Goal: Communication & Community: Answer question/provide support

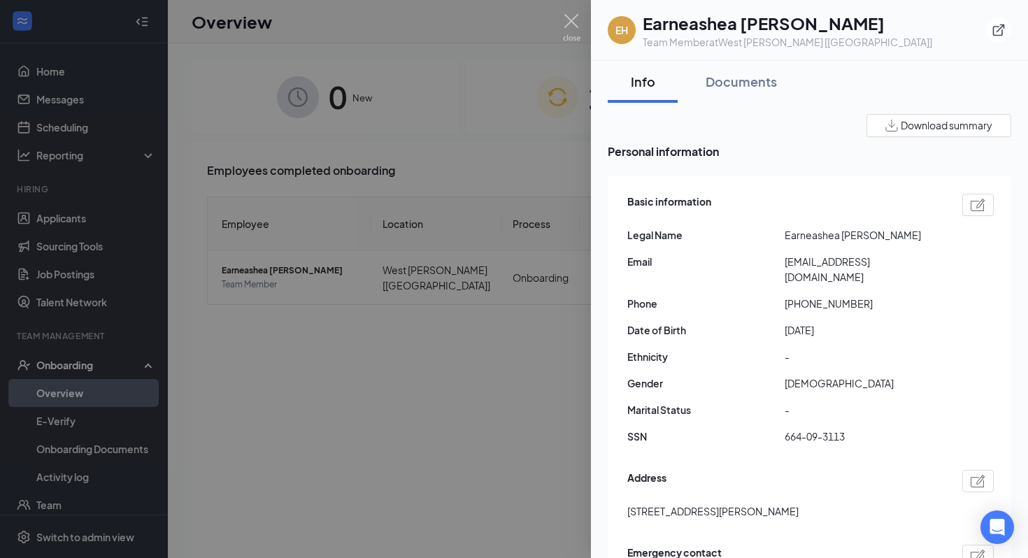
scroll to position [406, 0]
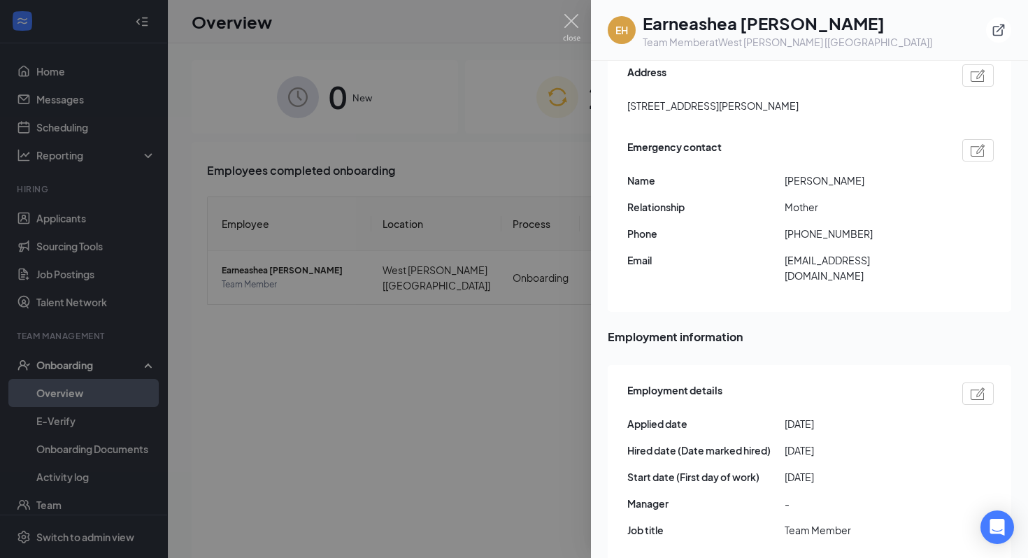
click at [457, 393] on div at bounding box center [514, 279] width 1028 height 558
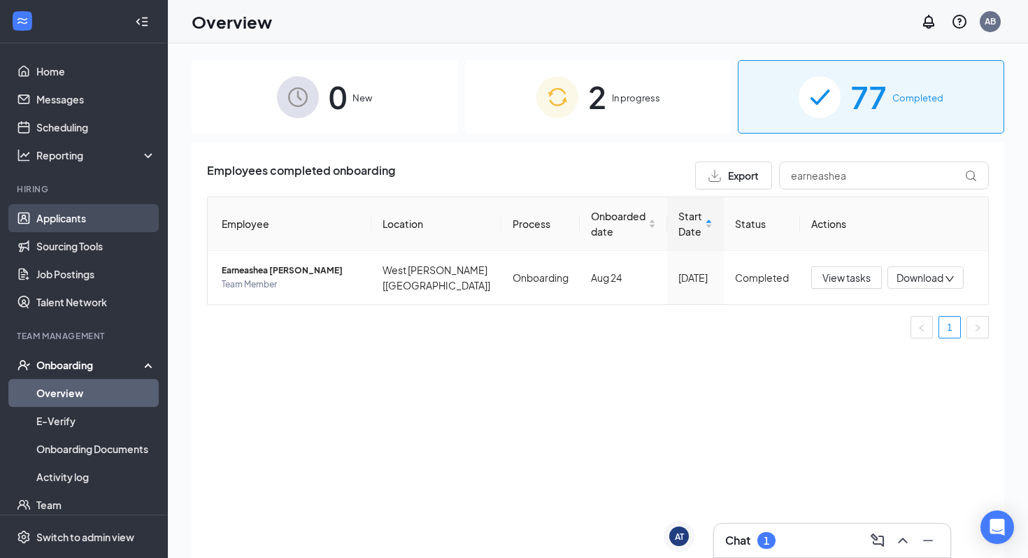
click at [94, 224] on link "Applicants" at bounding box center [96, 218] width 120 height 28
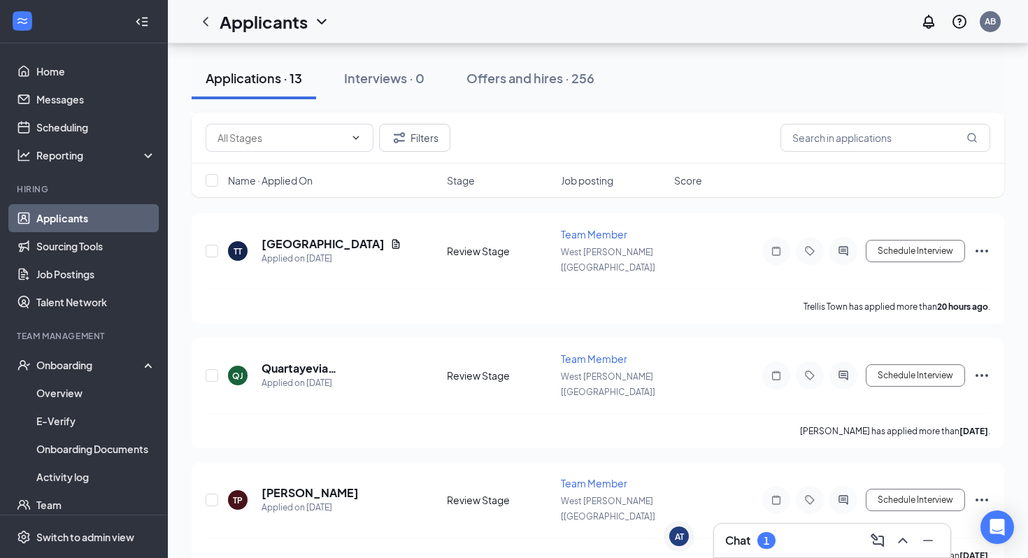
scroll to position [492, 0]
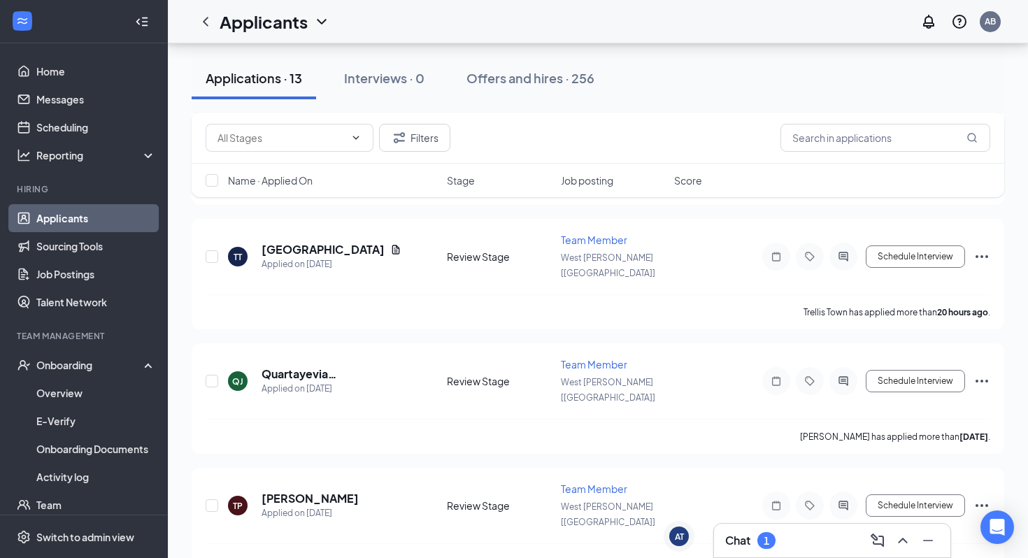
click at [753, 540] on div "Chat 1" at bounding box center [750, 540] width 50 height 17
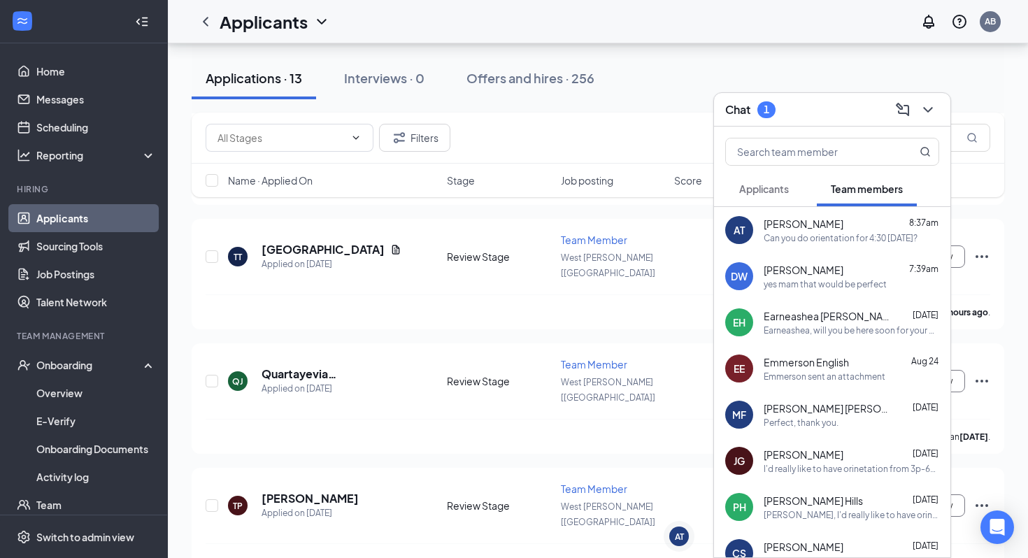
click at [786, 187] on span "Applicants" at bounding box center [764, 189] width 50 height 13
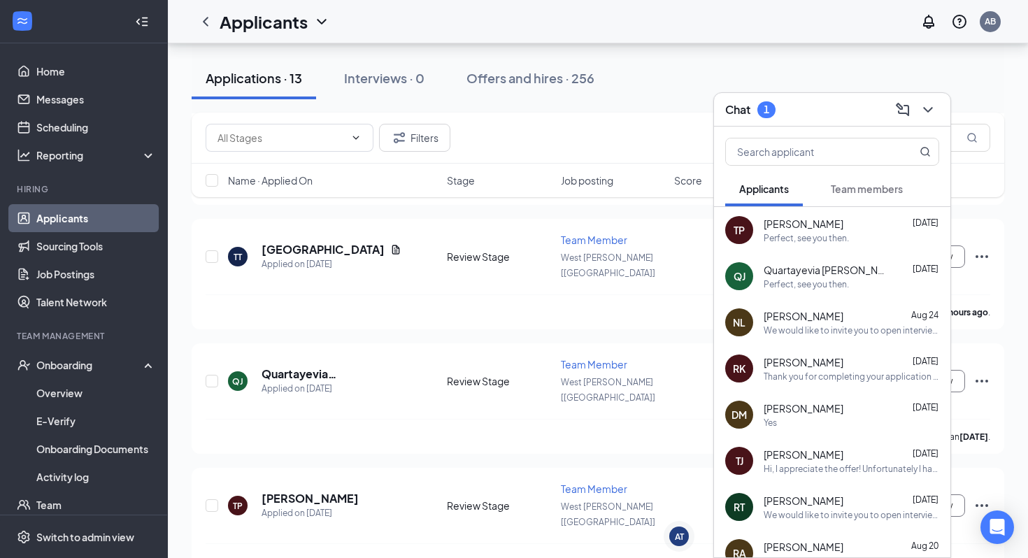
click at [831, 293] on div "QJ [PERSON_NAME] [DATE] Perfect, see you then." at bounding box center [832, 276] width 236 height 46
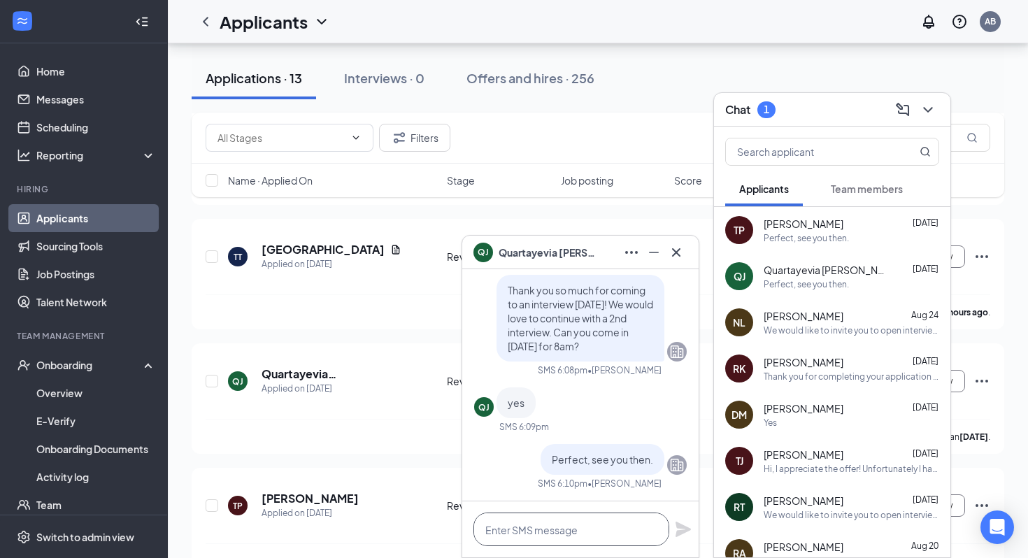
click at [544, 518] on textarea at bounding box center [571, 530] width 196 height 34
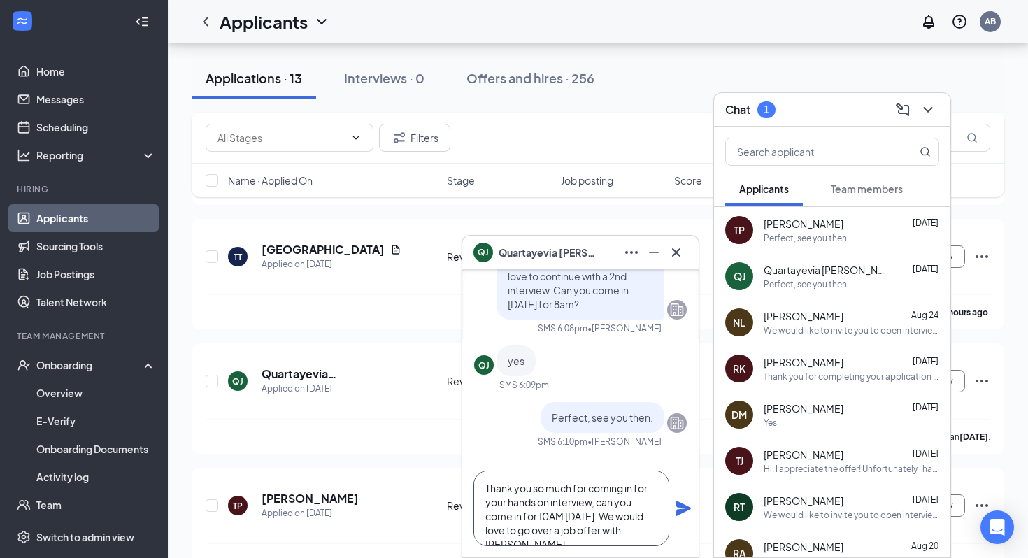
scroll to position [14, 0]
type textarea "Thank you so much for coming in for your hands on interview, can you come in fo…"
click at [681, 515] on icon "Plane" at bounding box center [683, 508] width 17 height 17
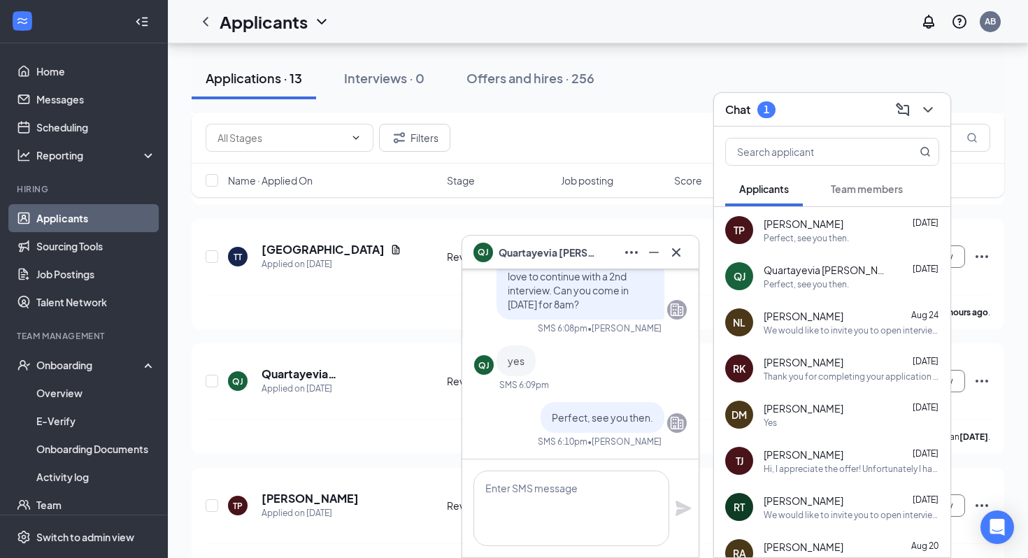
scroll to position [0, 0]
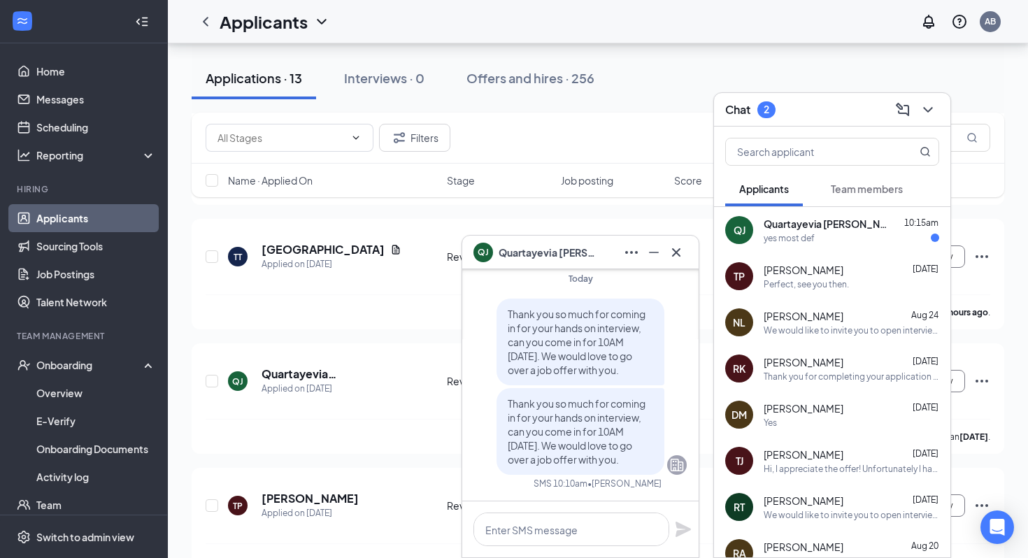
click at [806, 242] on div "yes most def" at bounding box center [789, 238] width 51 height 12
click at [581, 513] on textarea at bounding box center [571, 530] width 196 height 34
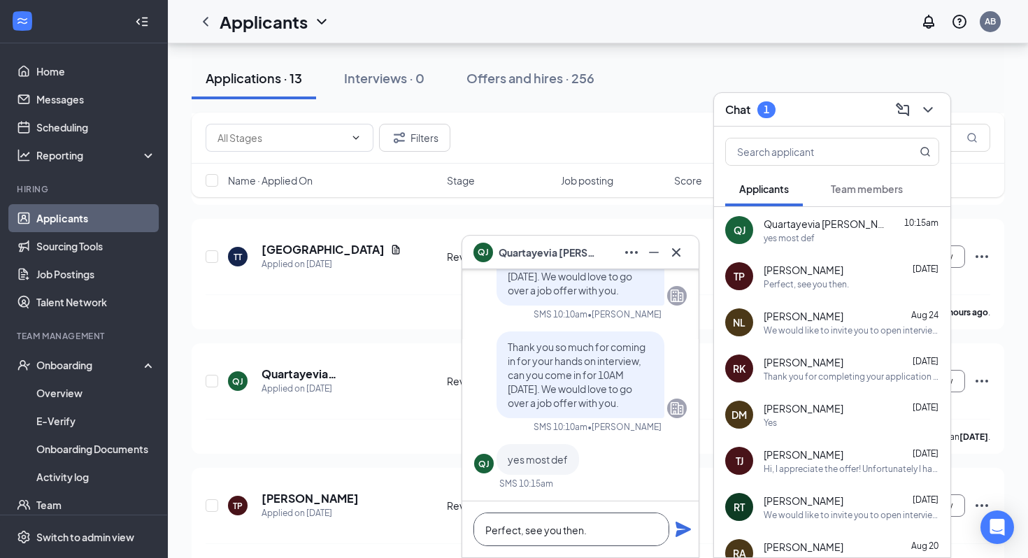
type textarea "Perfect, see you then."
click at [684, 525] on icon "Plane" at bounding box center [683, 529] width 15 height 15
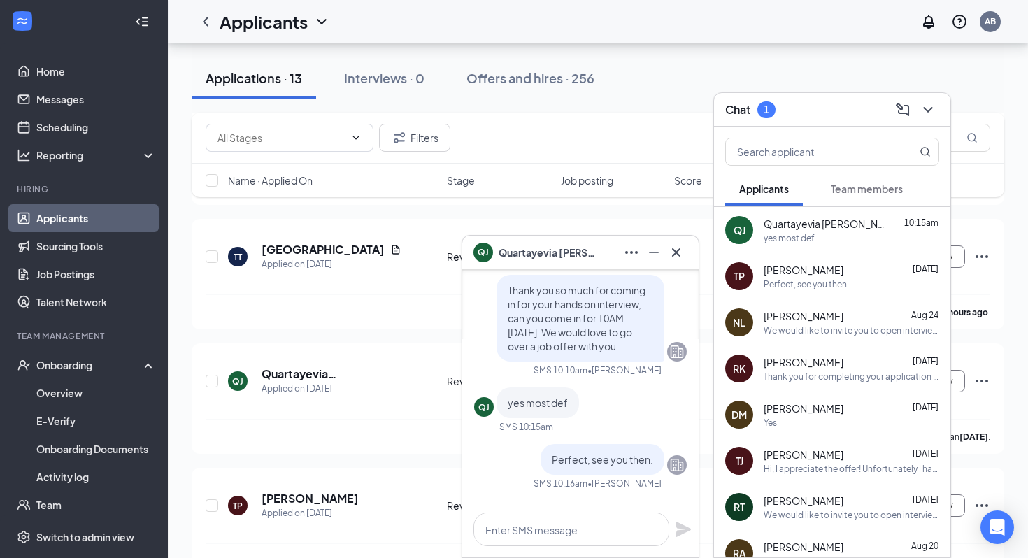
click at [606, 270] on div "Thank you so much for coming in for your hands on interview, can you come in fo…" at bounding box center [580, 331] width 213 height 338
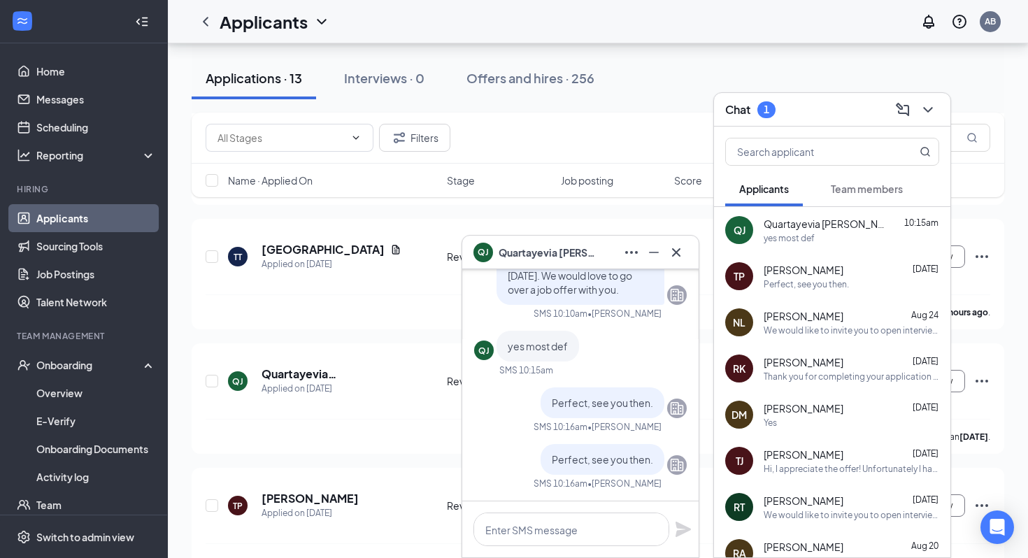
click at [833, 96] on div "Chat 1" at bounding box center [832, 110] width 236 height 34
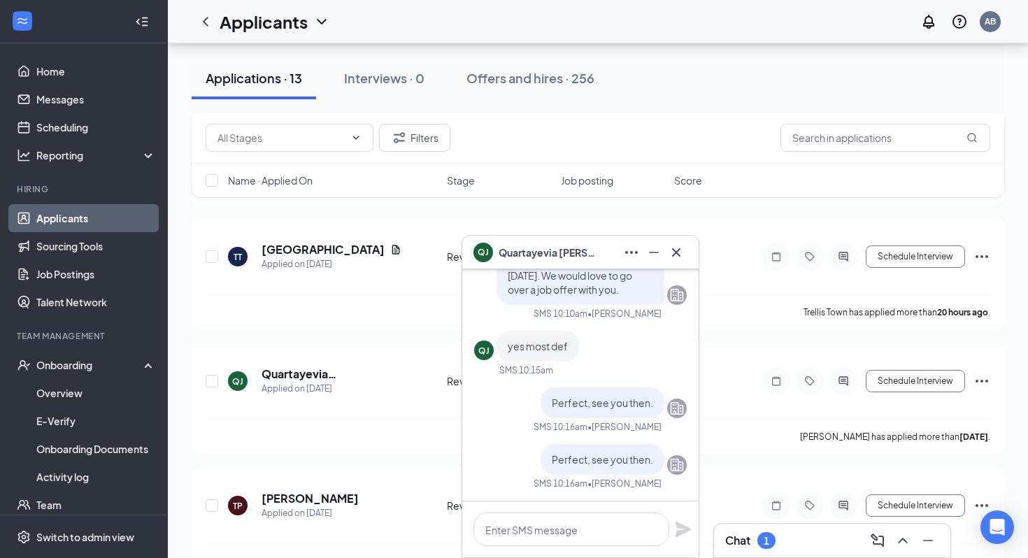
click at [594, 252] on div "QJ Quartayevia [PERSON_NAME]" at bounding box center [580, 252] width 214 height 22
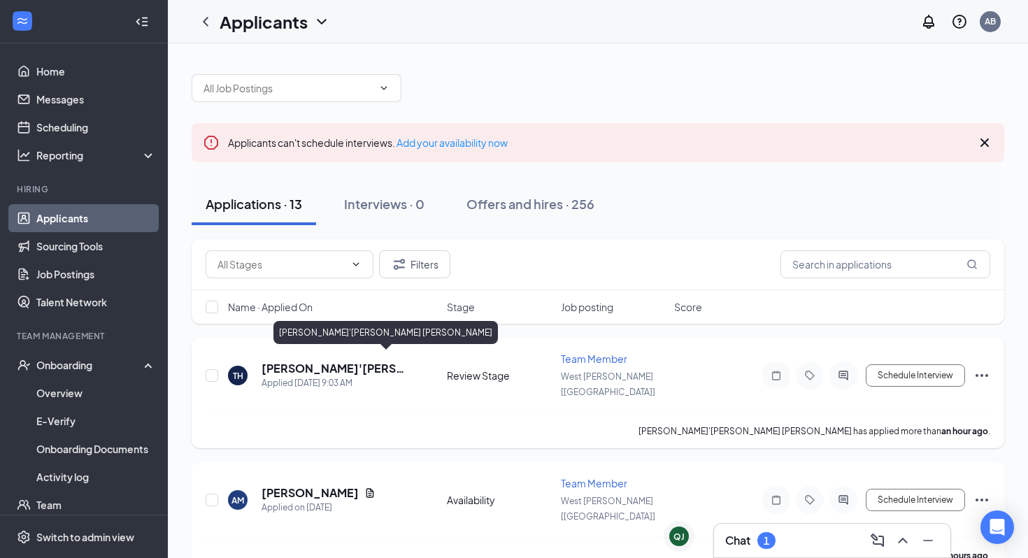
click at [366, 361] on h5 "[PERSON_NAME]'[PERSON_NAME] [PERSON_NAME]" at bounding box center [336, 368] width 148 height 15
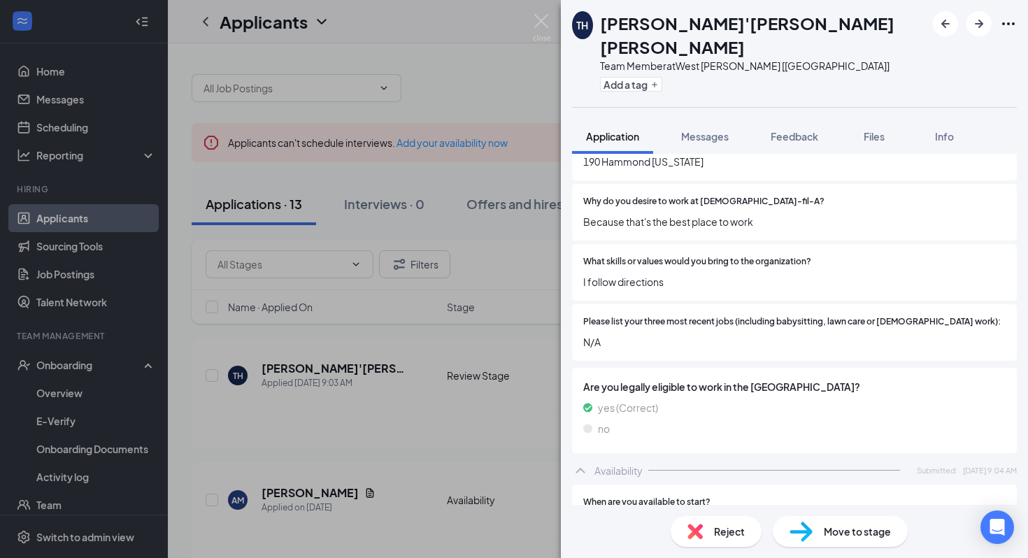
scroll to position [506, 0]
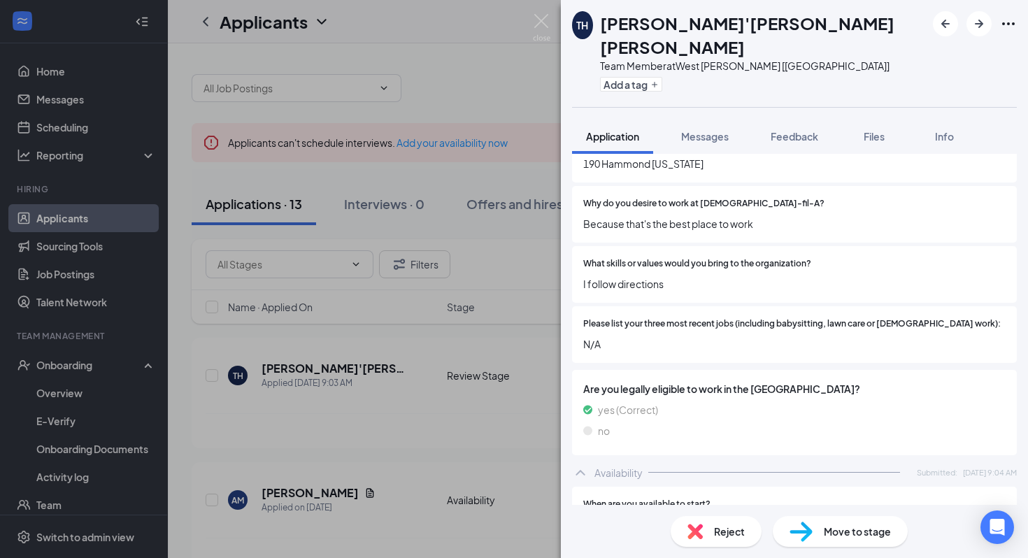
click at [418, 387] on div "TH [PERSON_NAME]'[PERSON_NAME] [PERSON_NAME] Team Member at [GEOGRAPHIC_DATA][P…" at bounding box center [514, 279] width 1028 height 558
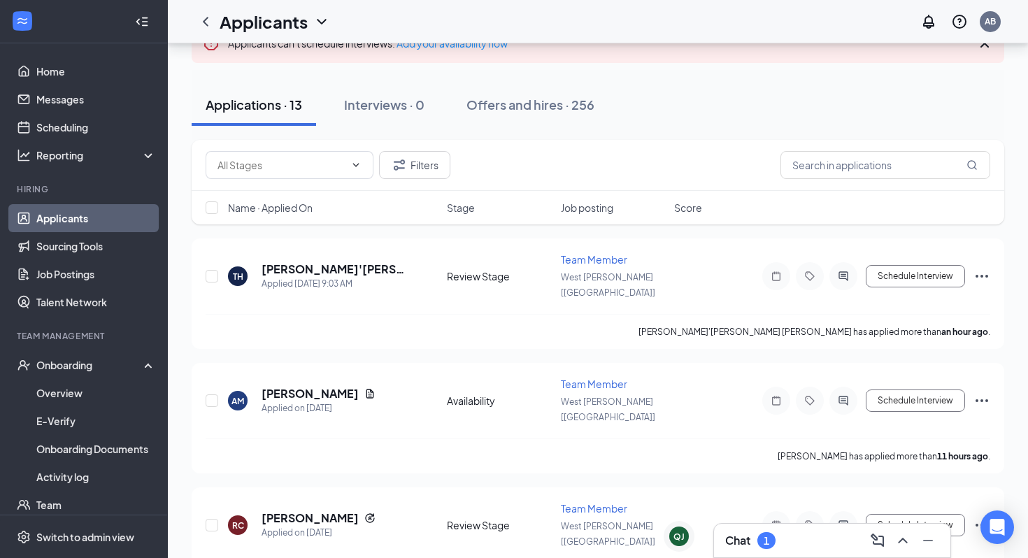
scroll to position [111, 0]
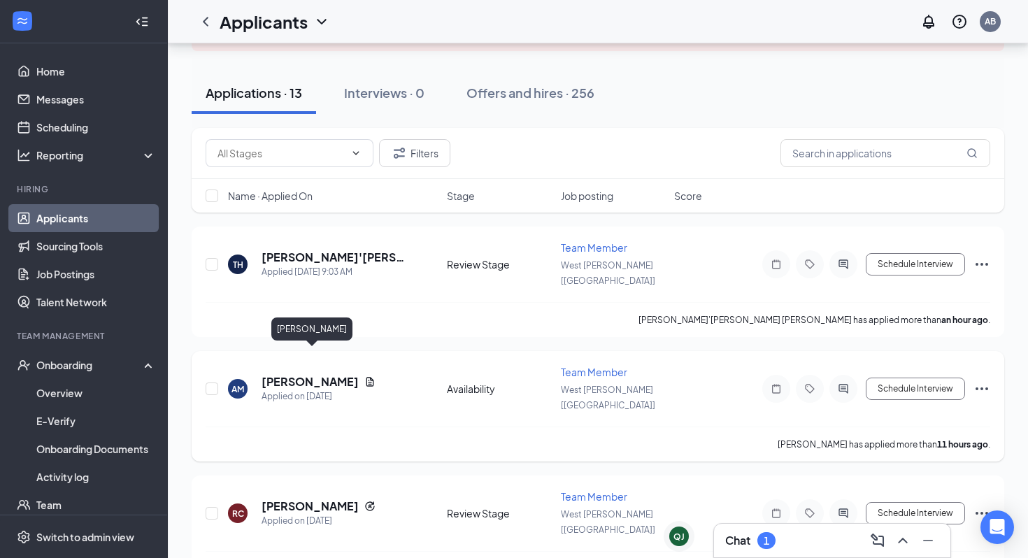
click at [332, 374] on h5 "[PERSON_NAME]" at bounding box center [310, 381] width 97 height 15
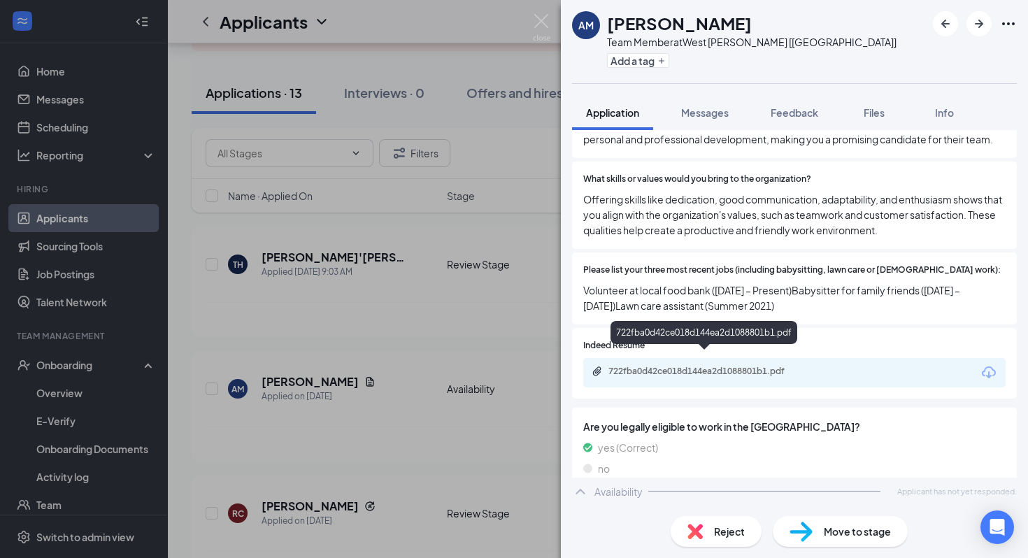
scroll to position [590, 0]
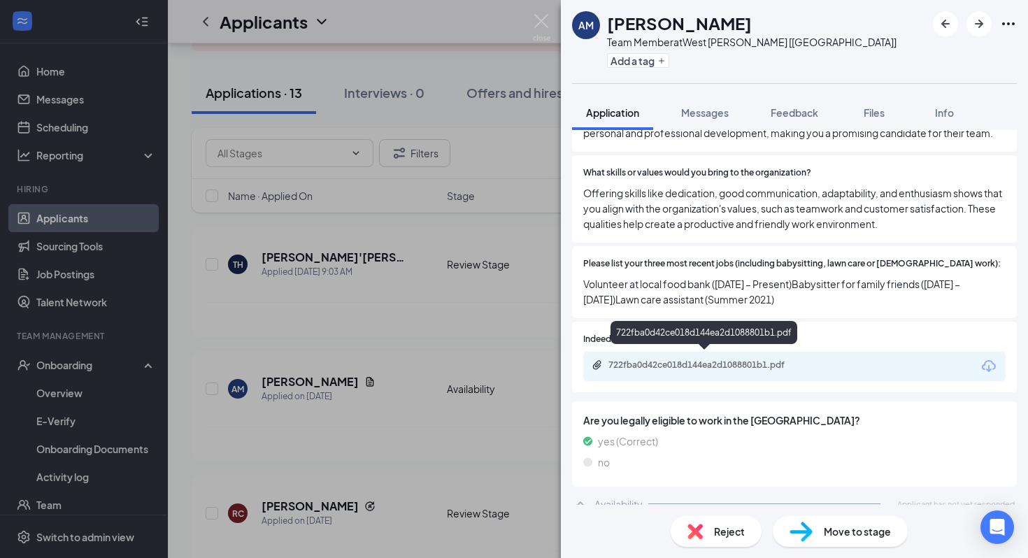
click at [306, 353] on div "AM [PERSON_NAME] Team Member at [GEOGRAPHIC_DATA][PERSON_NAME] [[GEOGRAPHIC_DAT…" at bounding box center [514, 279] width 1028 height 558
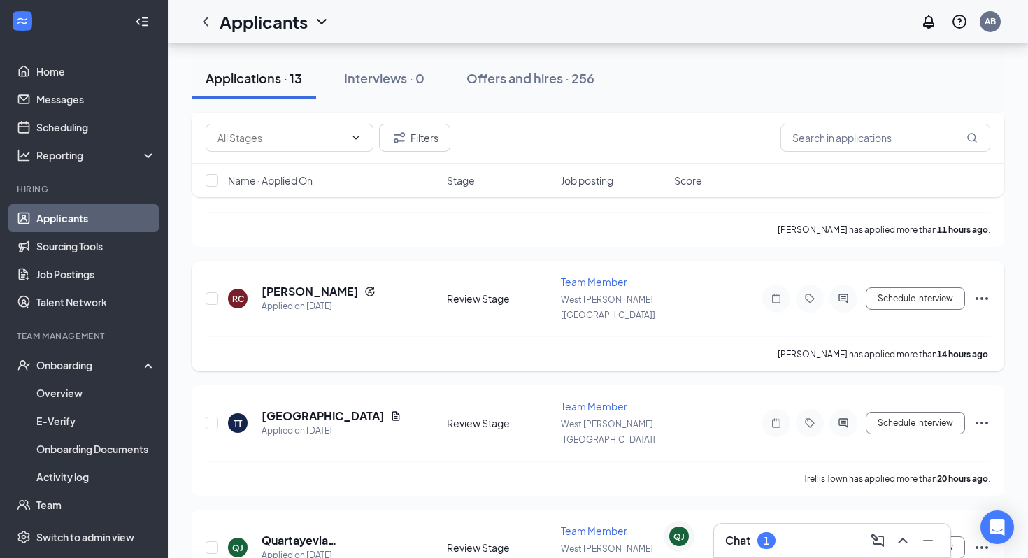
scroll to position [325, 0]
click at [767, 546] on div "1" at bounding box center [767, 541] width 6 height 12
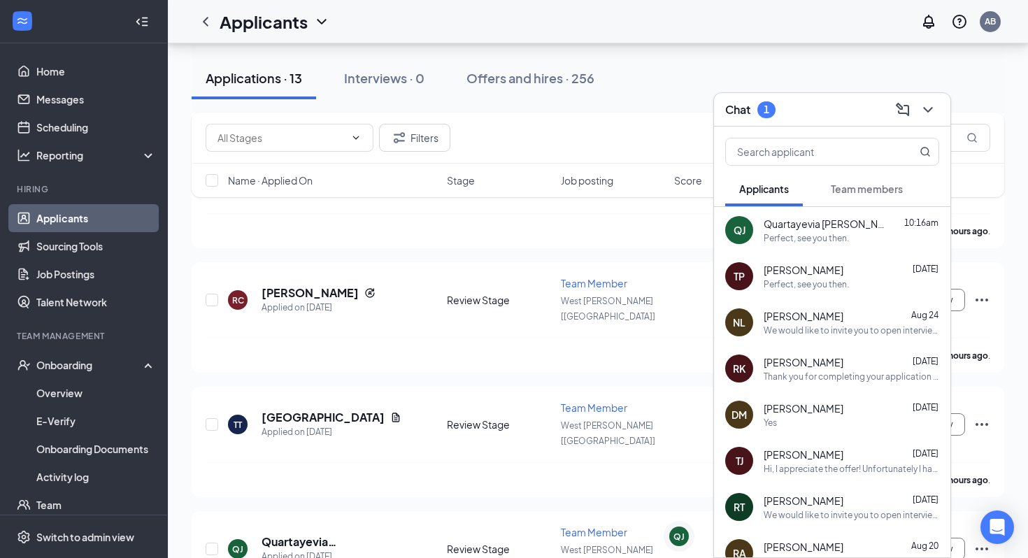
click at [811, 108] on div "Chat 1" at bounding box center [832, 110] width 214 height 22
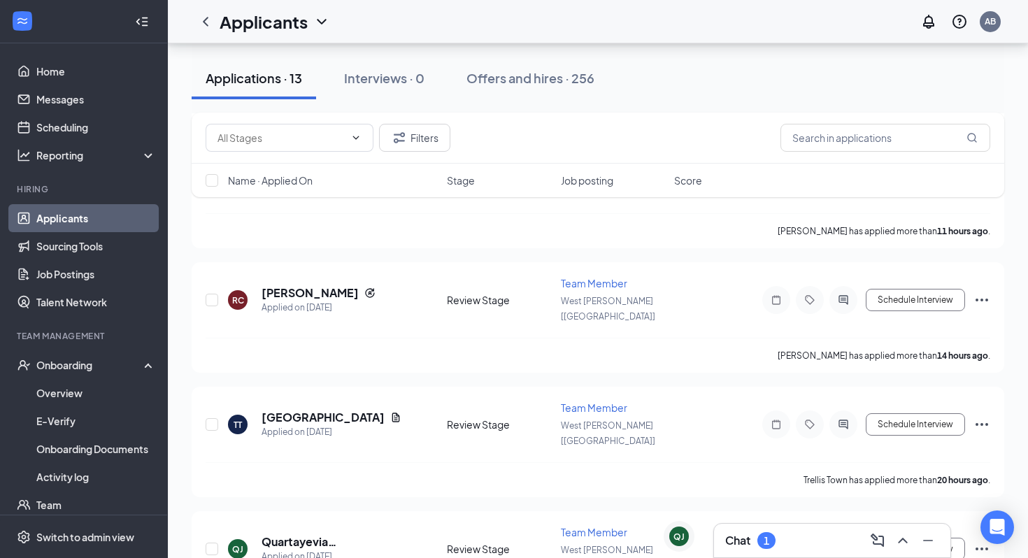
click at [229, 83] on div "Applications · 13" at bounding box center [254, 77] width 97 height 17
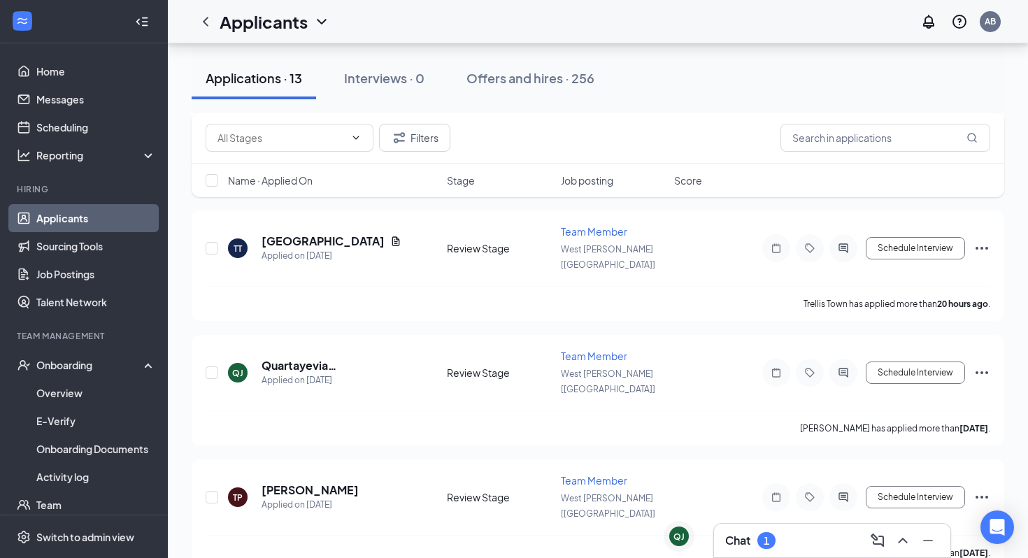
scroll to position [501, 0]
click at [329, 482] on h5 "[PERSON_NAME]" at bounding box center [310, 489] width 97 height 15
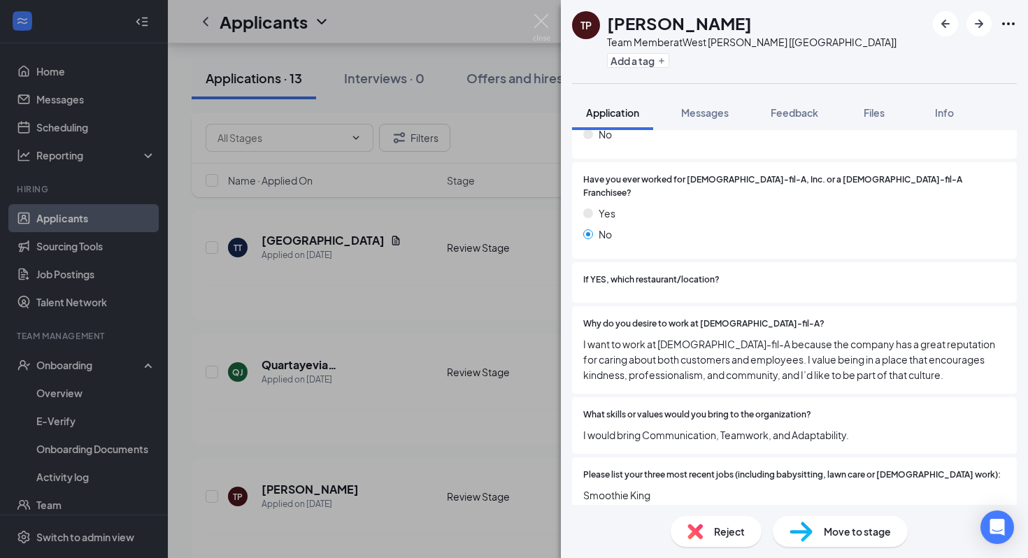
scroll to position [350, 0]
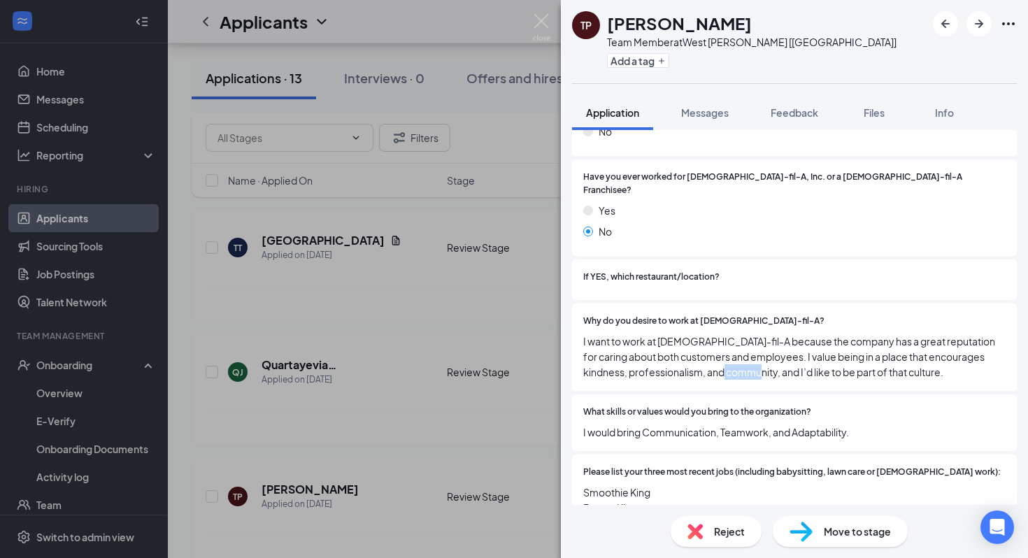
drag, startPoint x: 743, startPoint y: 355, endPoint x: 769, endPoint y: 361, distance: 27.2
click at [769, 361] on span "I want to work at [DEMOGRAPHIC_DATA]-fil-A because the company has a great repu…" at bounding box center [794, 357] width 422 height 46
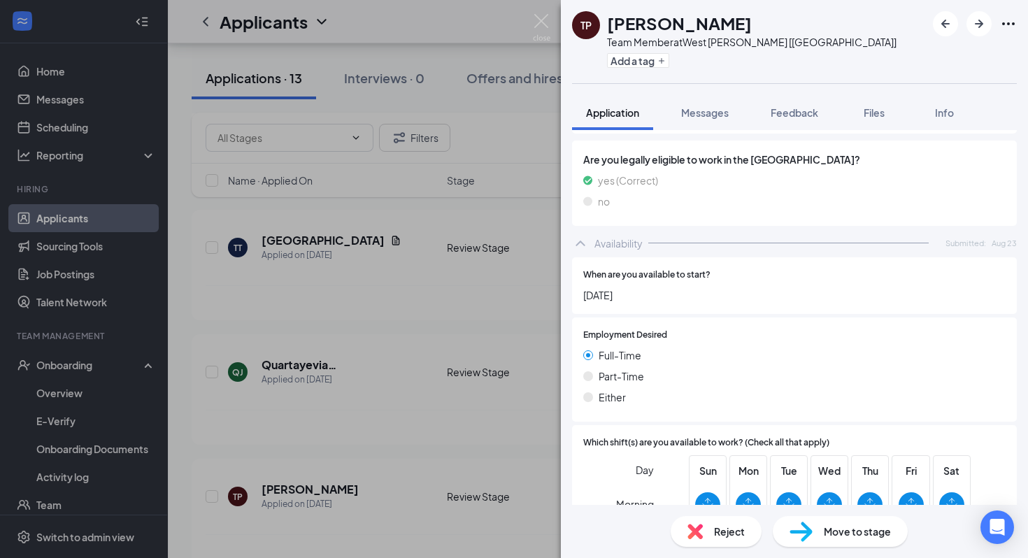
scroll to position [918, 0]
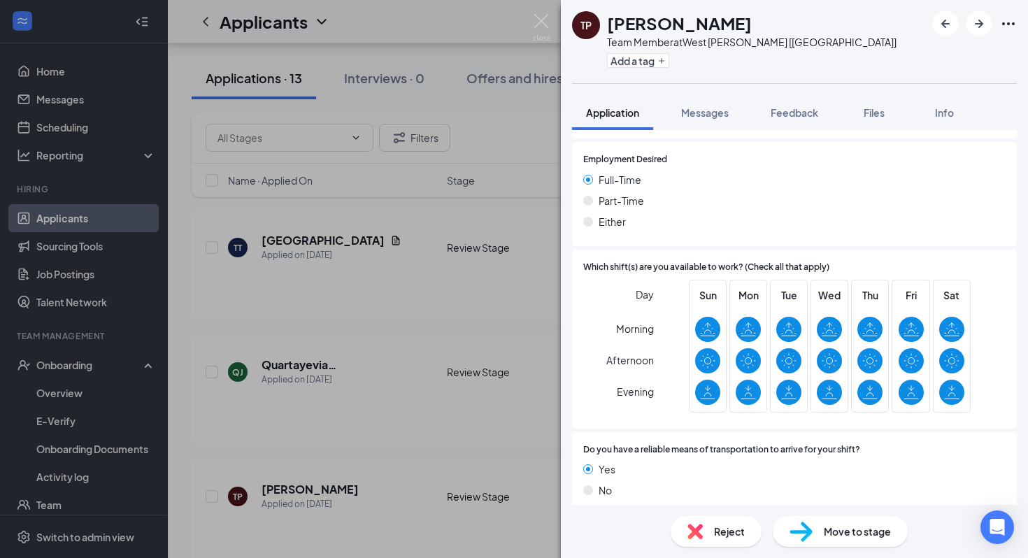
click at [343, 380] on div "TP [PERSON_NAME] Team Member at [GEOGRAPHIC_DATA][PERSON_NAME] [[GEOGRAPHIC_DAT…" at bounding box center [514, 279] width 1028 height 558
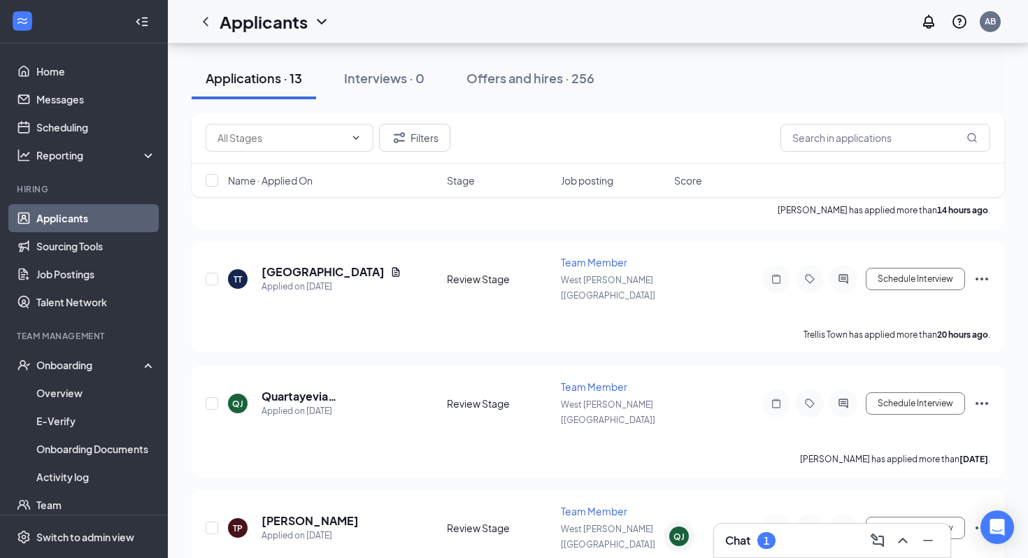
scroll to position [475, 0]
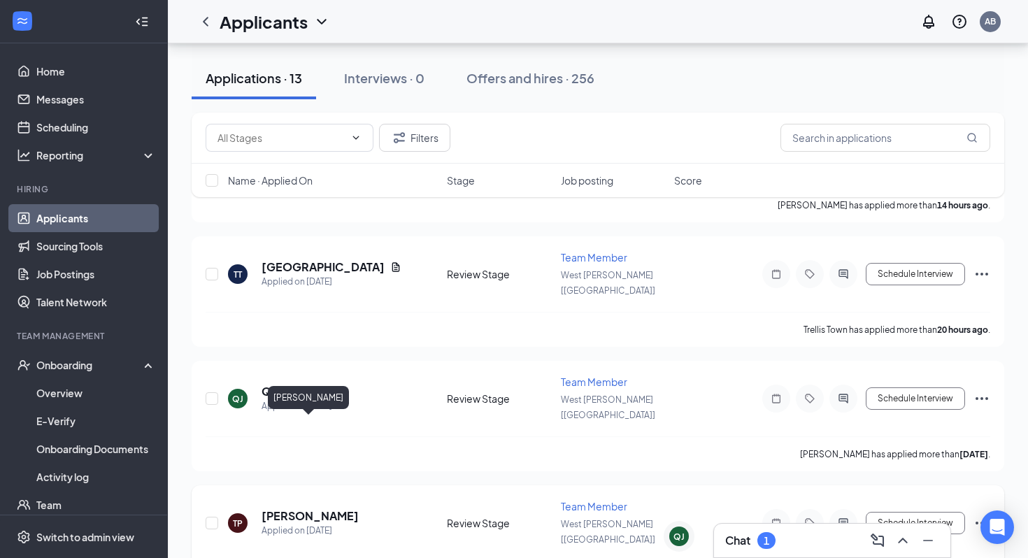
click at [322, 508] on h5 "[PERSON_NAME]" at bounding box center [310, 515] width 97 height 15
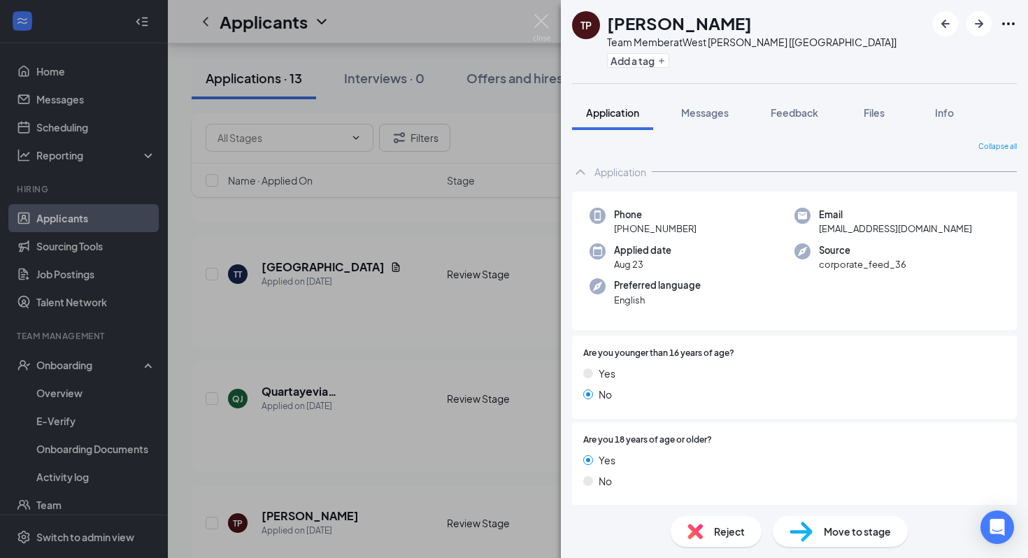
click at [329, 391] on div "TP [PERSON_NAME] Team Member at [GEOGRAPHIC_DATA][PERSON_NAME] [[GEOGRAPHIC_DAT…" at bounding box center [514, 279] width 1028 height 558
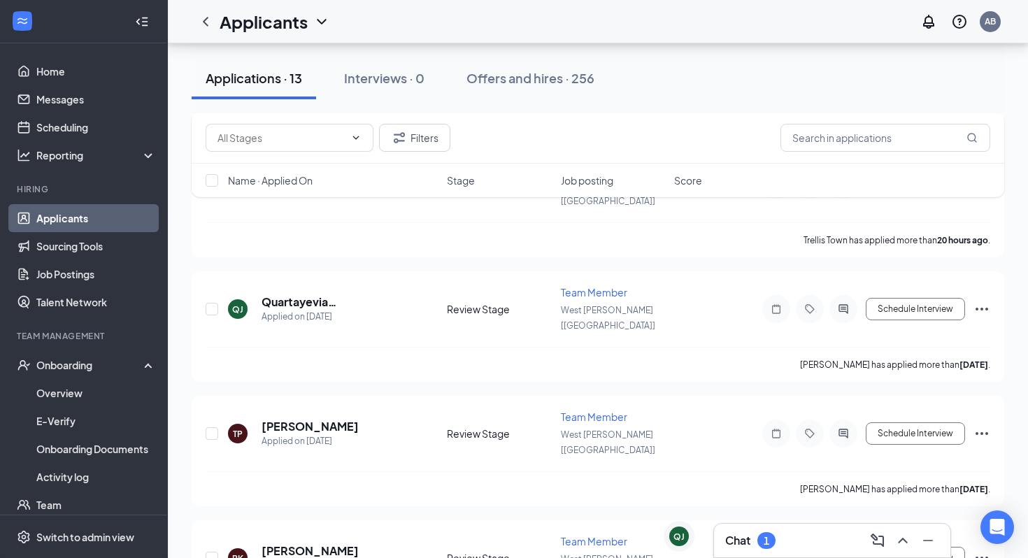
scroll to position [562, 0]
click at [330, 421] on h5 "[PERSON_NAME]" at bounding box center [310, 428] width 97 height 15
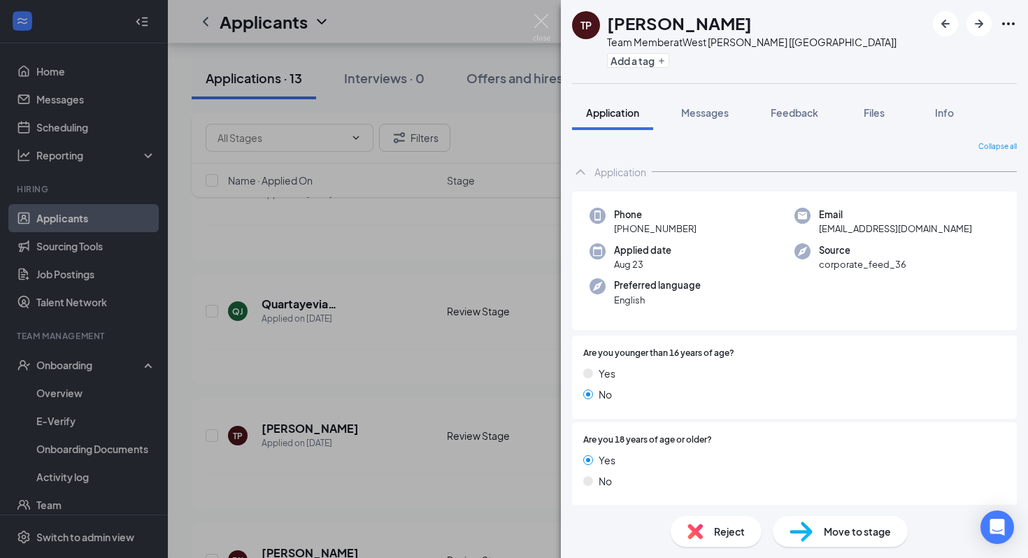
click at [432, 456] on div "TP [PERSON_NAME] Team Member at [GEOGRAPHIC_DATA][PERSON_NAME] [[GEOGRAPHIC_DAT…" at bounding box center [514, 279] width 1028 height 558
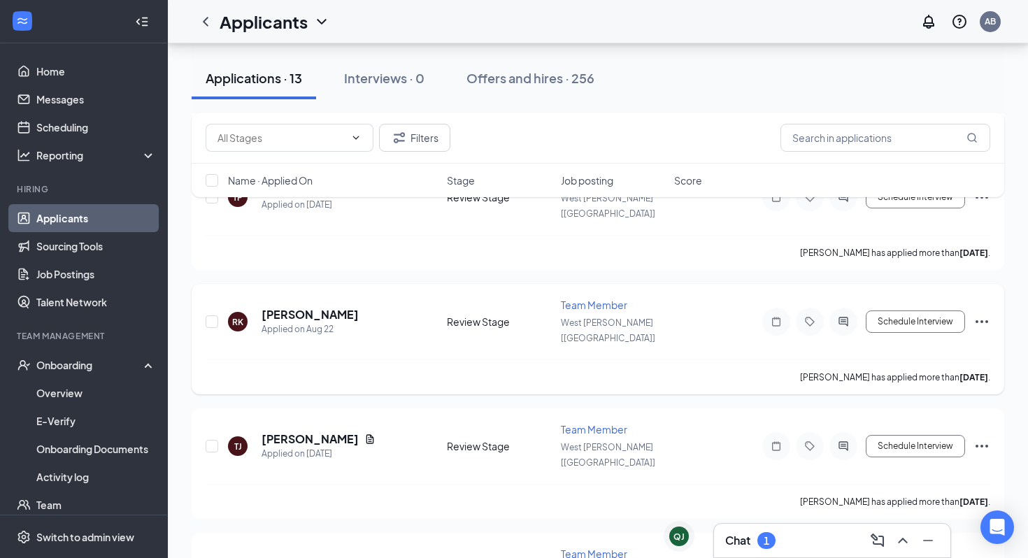
scroll to position [801, 0]
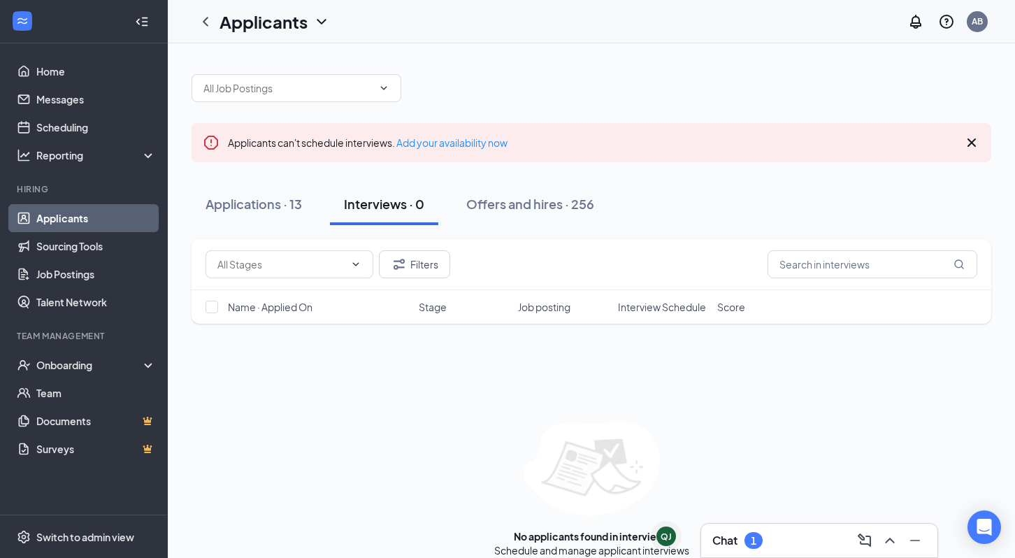
click at [286, 241] on div "Filters" at bounding box center [592, 264] width 800 height 51
click at [267, 215] on button "Applications · 13" at bounding box center [254, 204] width 124 height 42
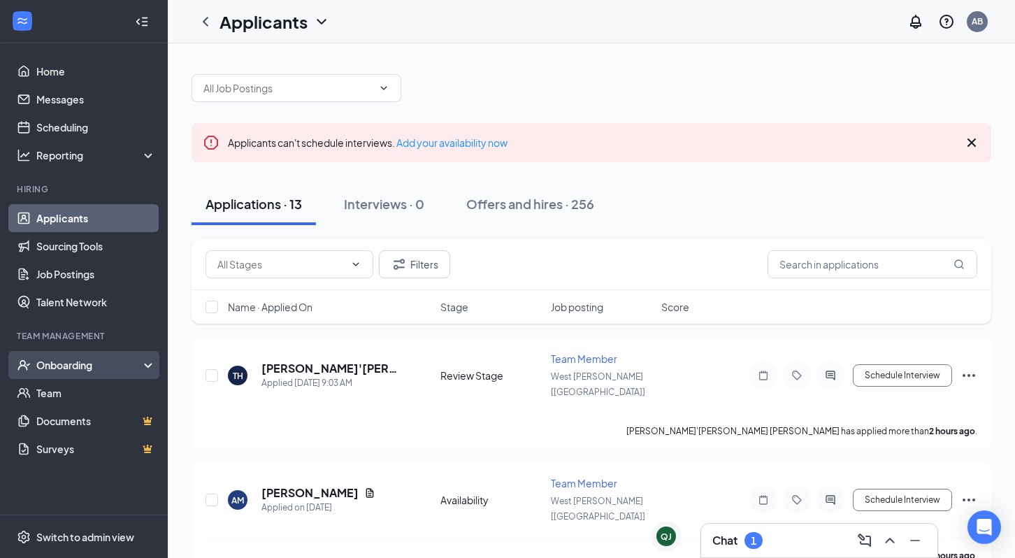
click at [96, 375] on div "Onboarding" at bounding box center [84, 365] width 168 height 28
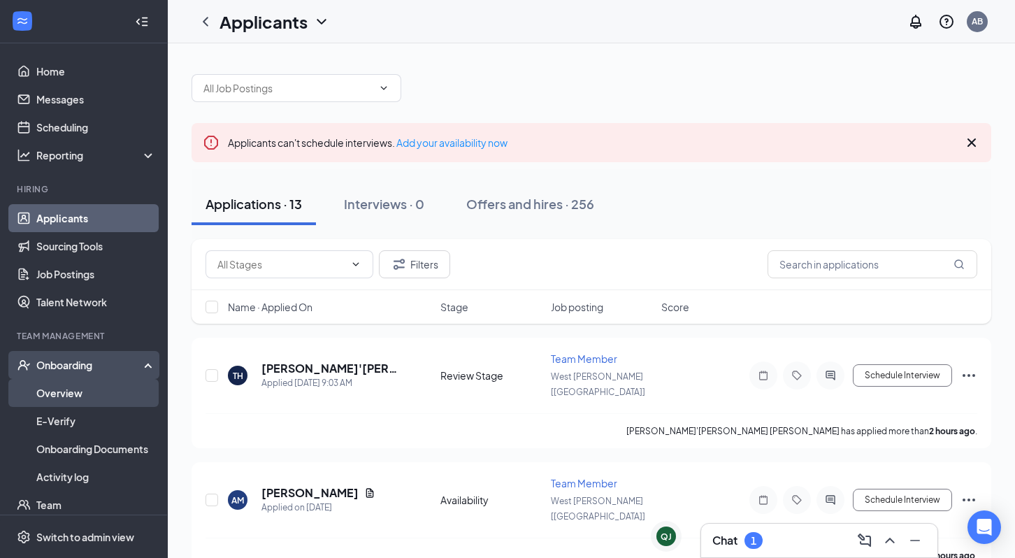
click at [87, 394] on link "Overview" at bounding box center [96, 393] width 120 height 28
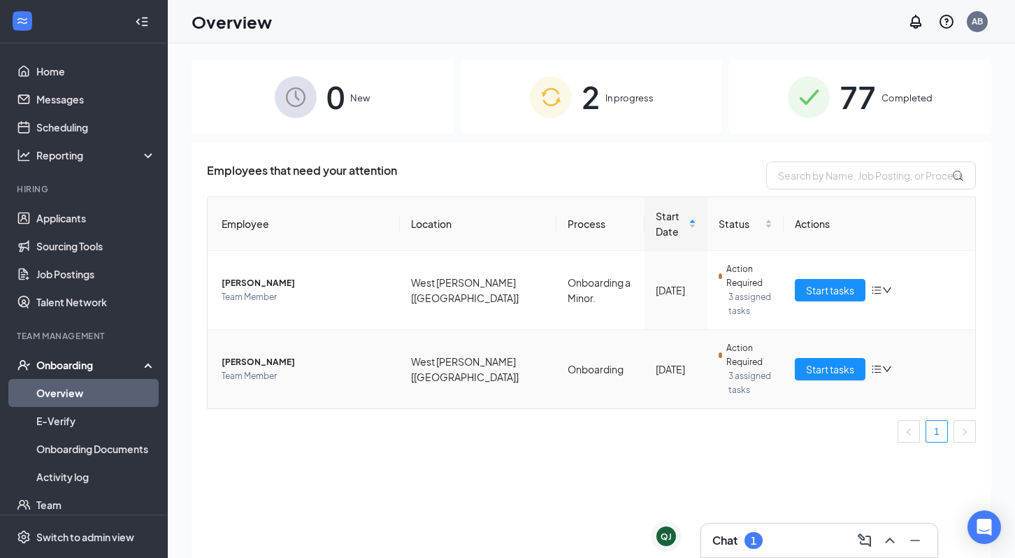
click at [277, 368] on span "Amarie C Theodore" at bounding box center [305, 362] width 167 height 14
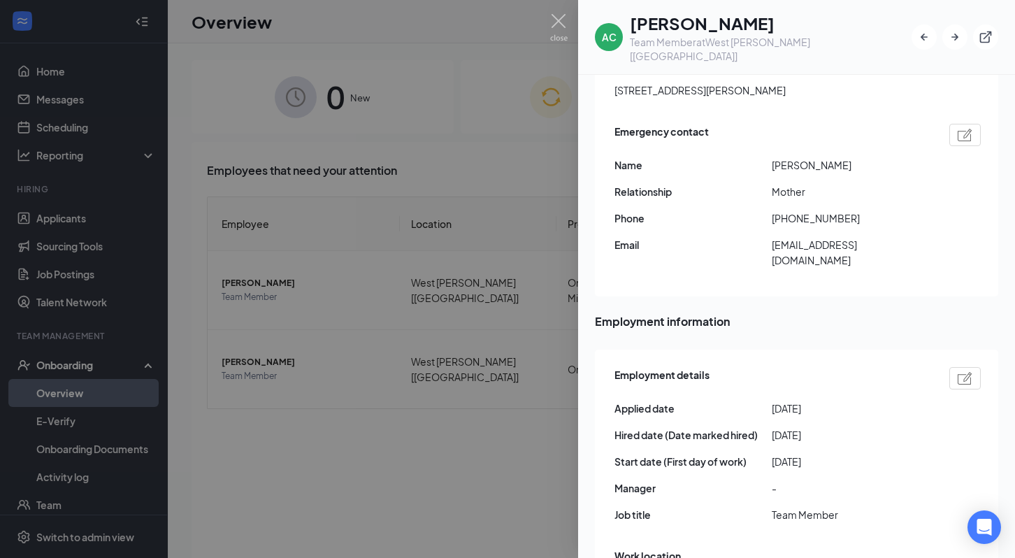
scroll to position [489, 0]
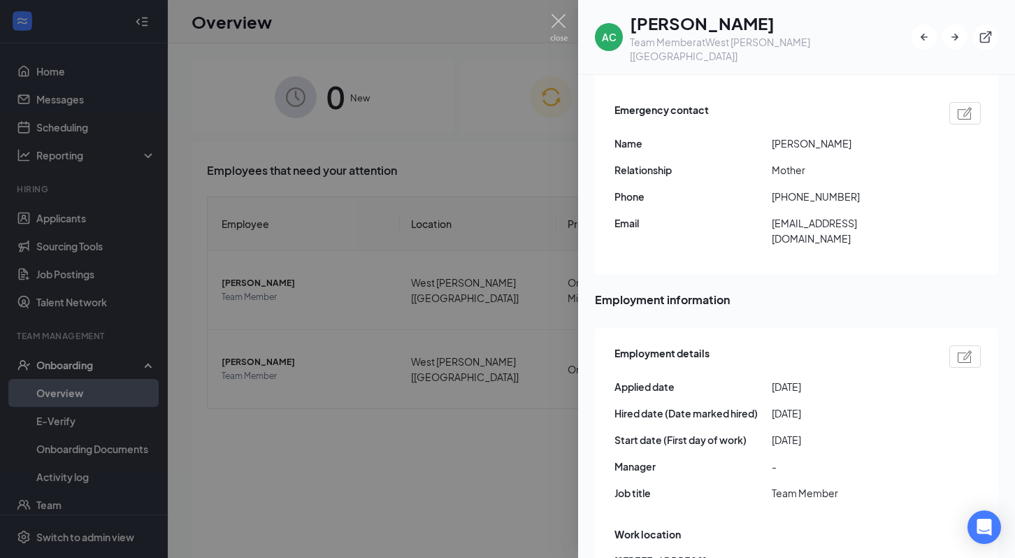
click at [397, 482] on div at bounding box center [507, 279] width 1015 height 558
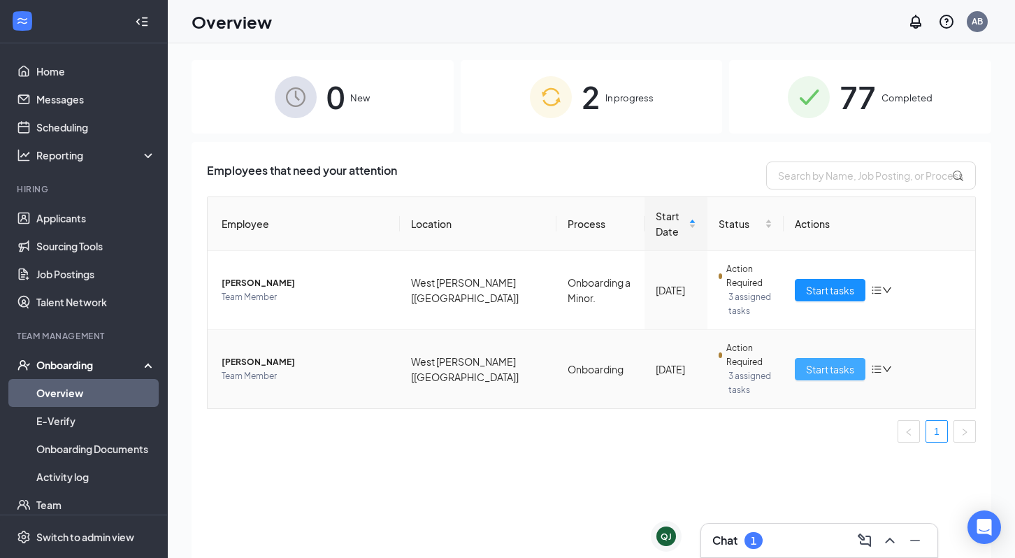
click at [822, 364] on span "Start tasks" at bounding box center [830, 369] width 48 height 15
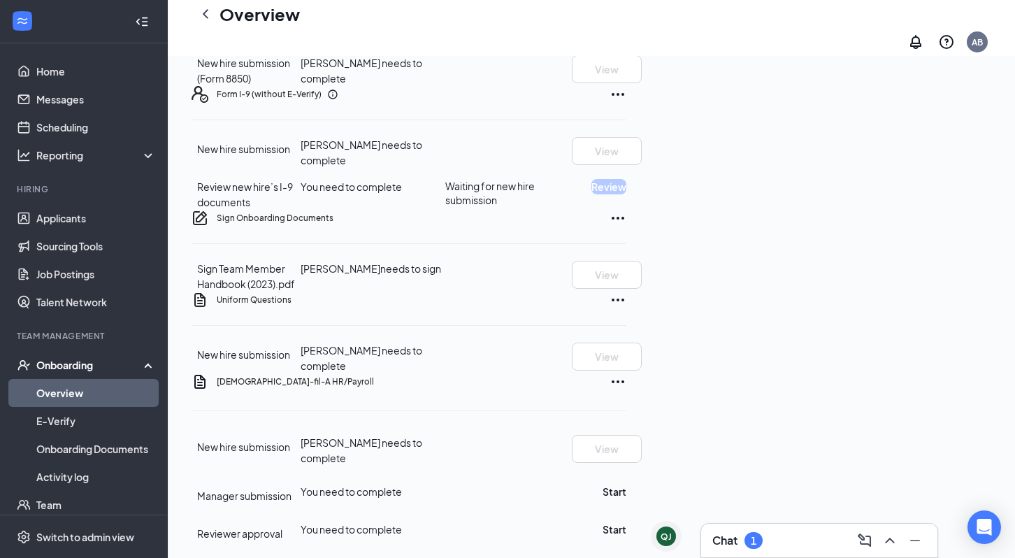
scroll to position [704, 0]
